Goal: Find specific page/section: Find specific page/section

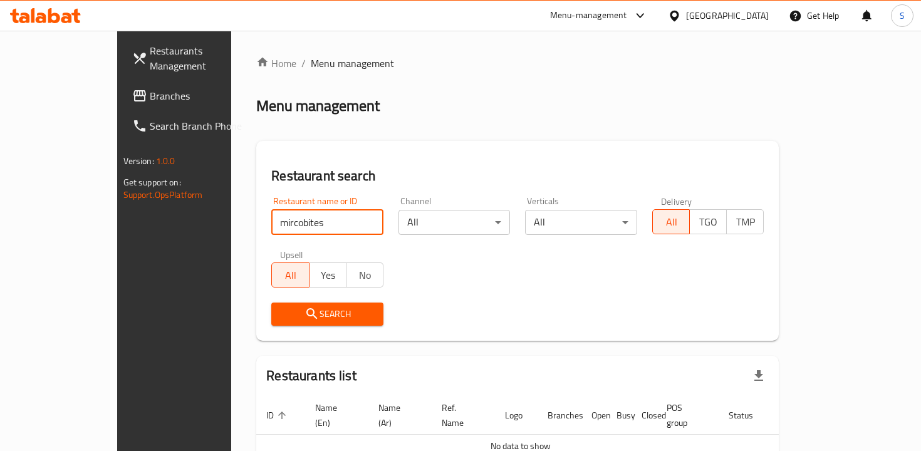
click at [306, 225] on input "mircobites" at bounding box center [327, 222] width 112 height 25
type input "mahashi box"
click button "Search" at bounding box center [327, 314] width 112 height 23
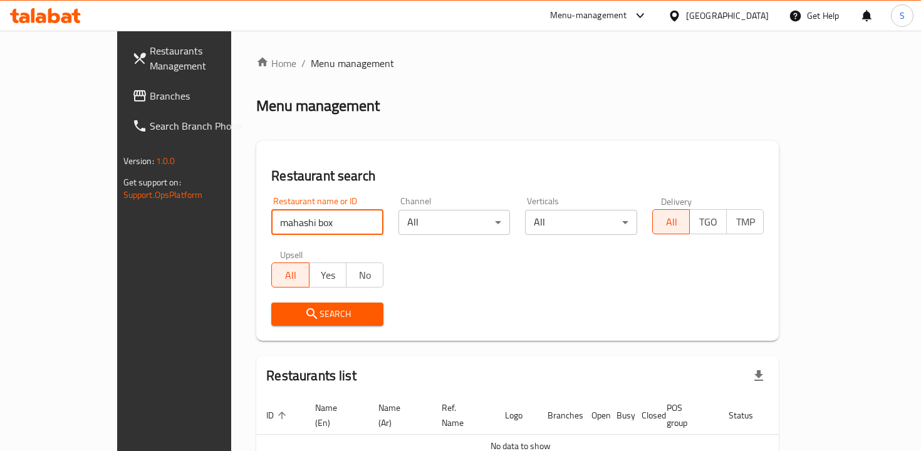
click at [289, 308] on span "Search" at bounding box center [327, 314] width 92 height 16
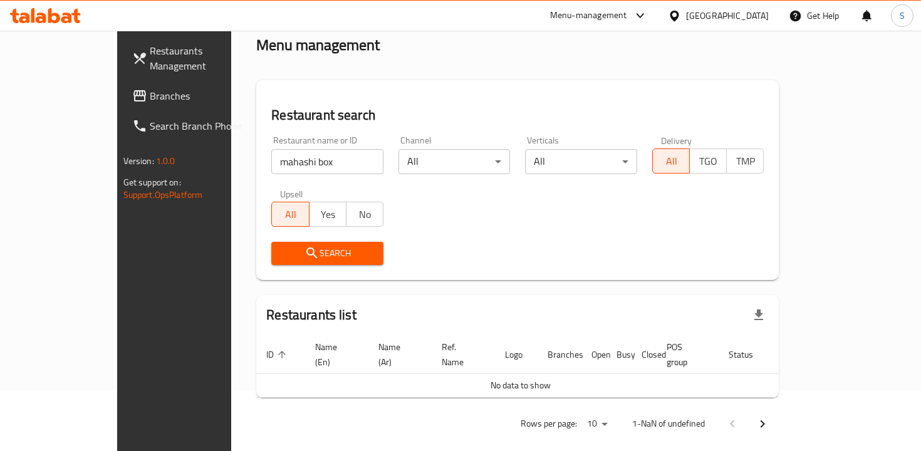
click at [271, 158] on input "mahashi box" at bounding box center [327, 161] width 112 height 25
click at [338, 163] on input "mahashi box" at bounding box center [327, 161] width 112 height 25
click at [307, 162] on input "search" at bounding box center [327, 161] width 112 height 25
paste input "[URL][DOMAIN_NAME]"
type input "[URL][DOMAIN_NAME]"
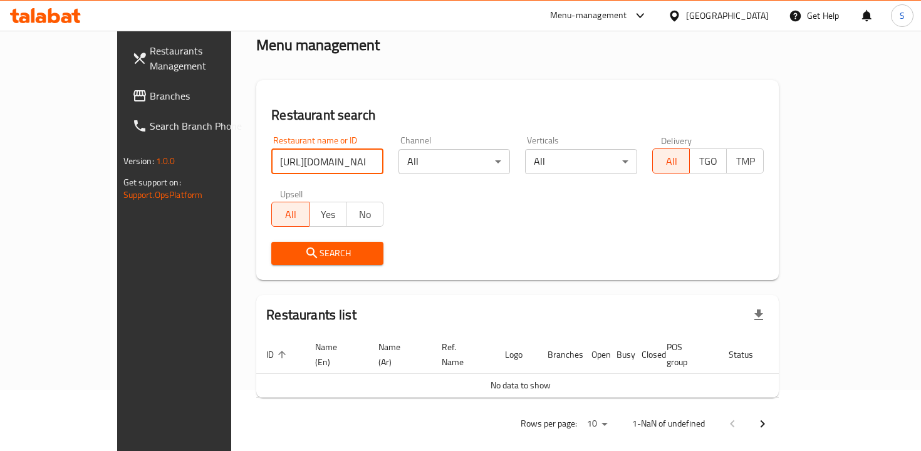
scroll to position [0, 85]
click at [332, 159] on input "[URL][DOMAIN_NAME]" at bounding box center [327, 161] width 112 height 25
click at [338, 159] on input "[URL][DOMAIN_NAME]" at bounding box center [327, 161] width 112 height 25
type input "mahashi"
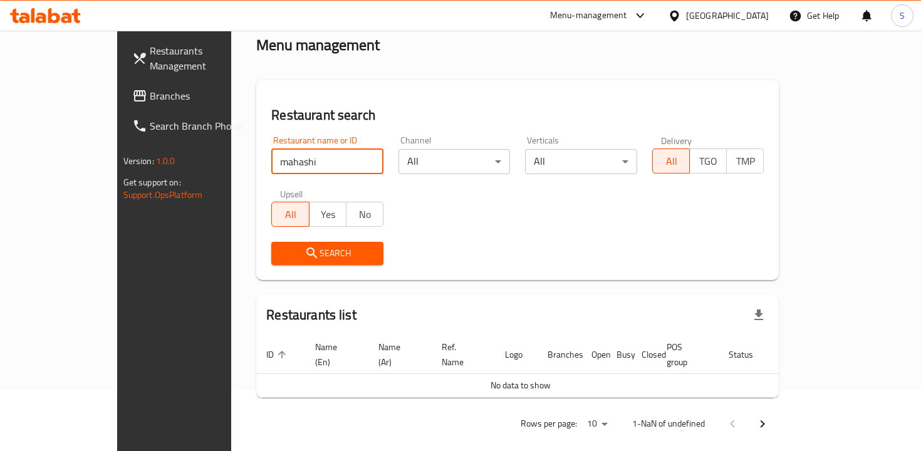
click at [271, 242] on button "Search" at bounding box center [327, 253] width 112 height 23
click at [304, 249] on icon "submit" at bounding box center [311, 253] width 15 height 15
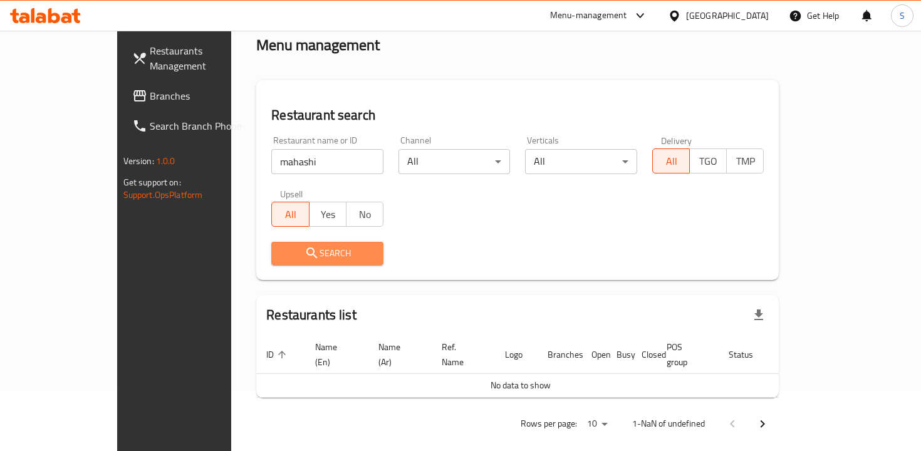
click at [304, 249] on icon "submit" at bounding box center [311, 253] width 15 height 15
click at [598, 160] on body "​ Menu-management [GEOGRAPHIC_DATA] Get Help S Restaurants Management Branches …" at bounding box center [460, 180] width 921 height 420
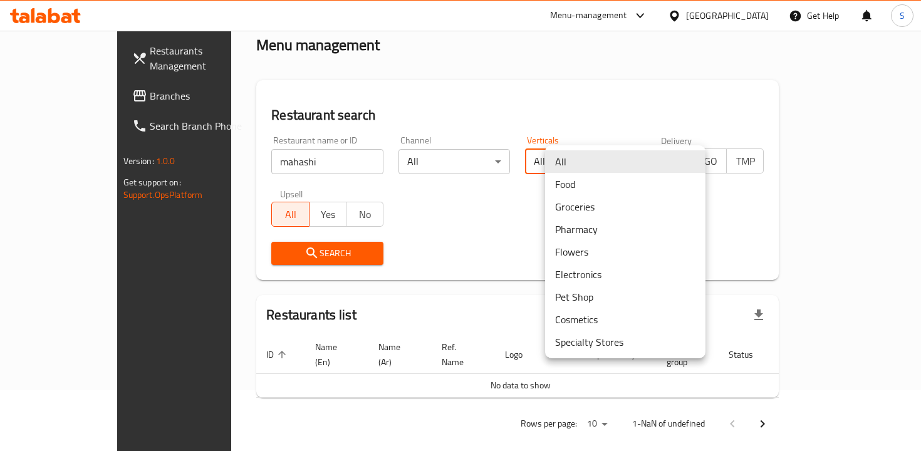
click at [650, 16] on div at bounding box center [460, 225] width 921 height 451
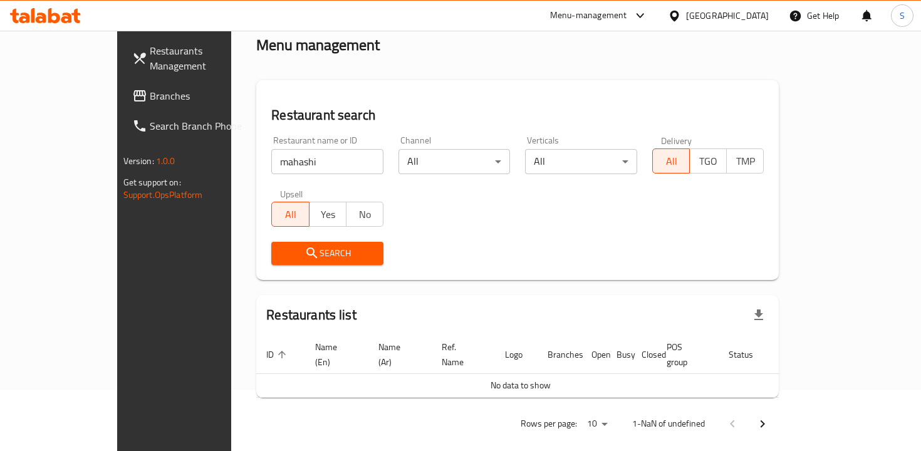
click at [627, 16] on div "Menu-management" at bounding box center [588, 15] width 77 height 15
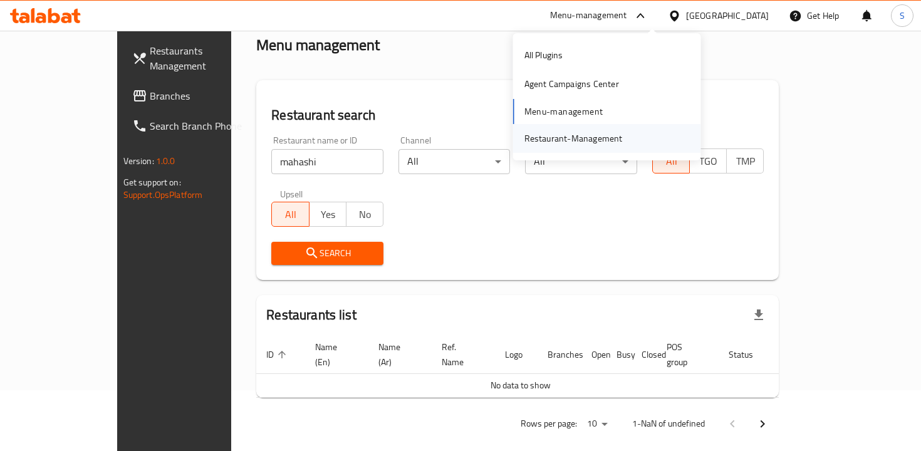
click at [584, 147] on div "Restaurant-Management" at bounding box center [573, 138] width 118 height 29
